Goal: Information Seeking & Learning: Learn about a topic

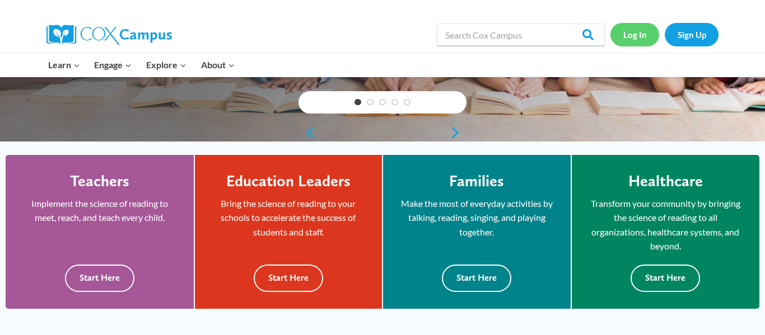
scroll to position [241, 0]
click at [638, 35] on link "Log In" at bounding box center [635, 34] width 49 height 23
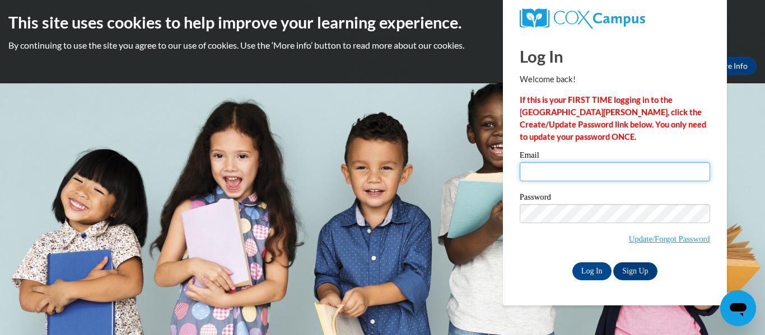
type input "mallen7046@stu.southernregional.edu"
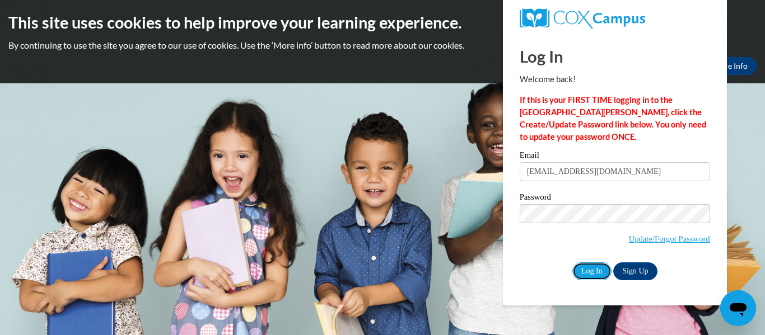
click at [594, 271] on input "Log In" at bounding box center [591, 272] width 39 height 18
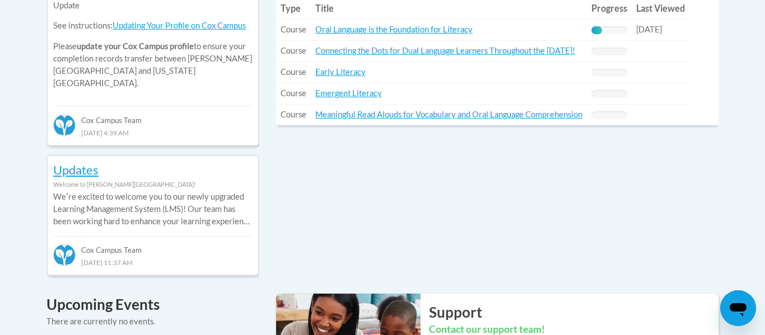
scroll to position [577, 0]
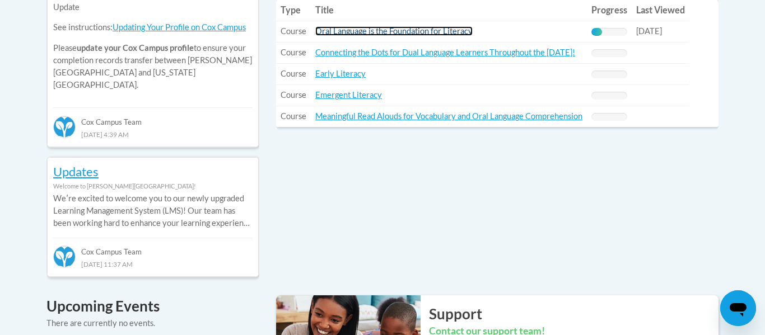
click at [395, 31] on link "Oral Language is the Foundation for Literacy" at bounding box center [393, 31] width 157 height 10
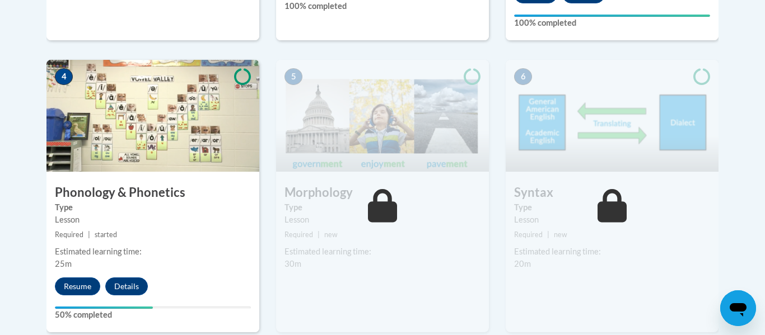
scroll to position [643, 0]
click at [81, 281] on button "Resume" at bounding box center [77, 286] width 45 height 18
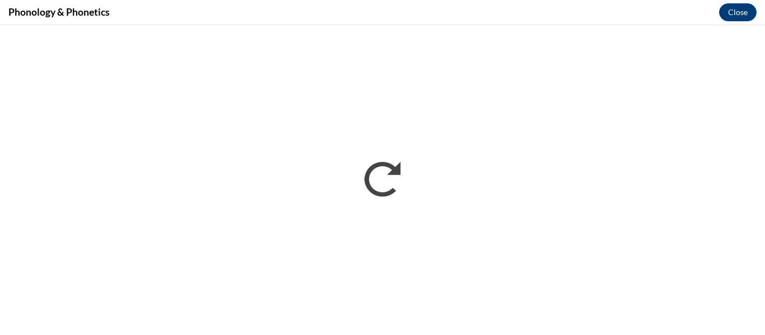
scroll to position [0, 0]
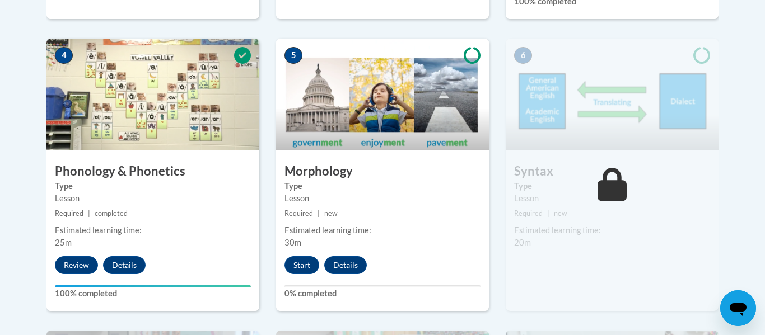
scroll to position [662, 0]
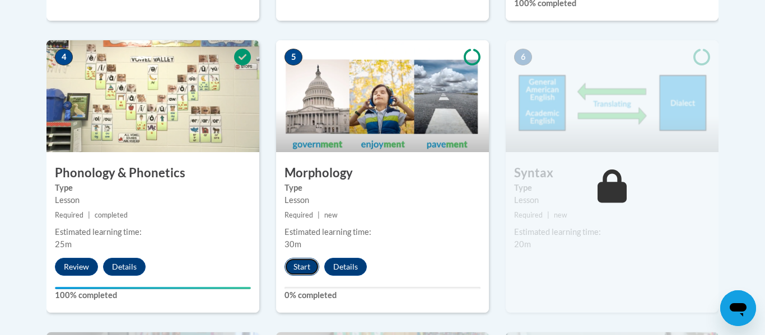
click at [308, 269] on button "Start" at bounding box center [302, 267] width 35 height 18
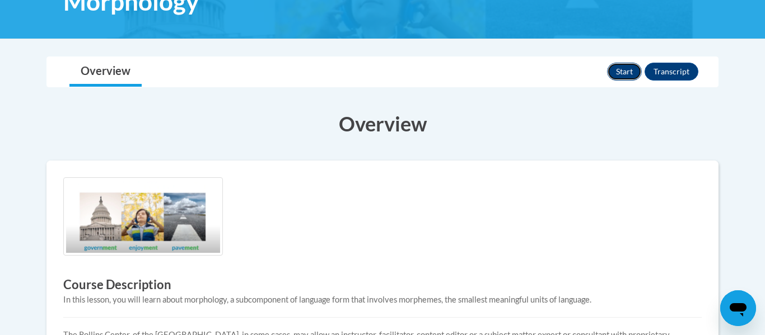
click at [616, 79] on button "Start" at bounding box center [624, 72] width 35 height 18
